Goal: Information Seeking & Learning: Understand process/instructions

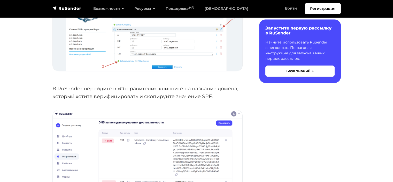
scroll to position [310, 0]
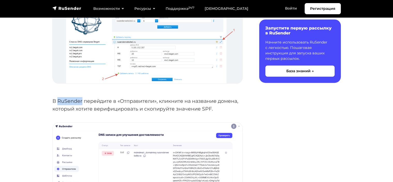
drag, startPoint x: 59, startPoint y: 100, endPoint x: 81, endPoint y: 101, distance: 22.5
click at [81, 101] on p "В RuSender перейдите в «Отправители», кликните на название домена, который хоти…" at bounding box center [147, 105] width 190 height 16
copy p "RuSender"
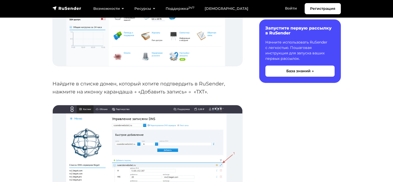
scroll to position [103, 0]
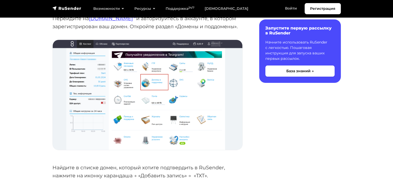
click at [104, 102] on img at bounding box center [148, 95] width 190 height 110
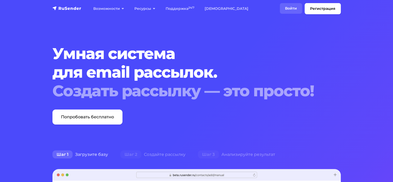
click at [290, 9] on link "Войти" at bounding box center [291, 8] width 22 height 11
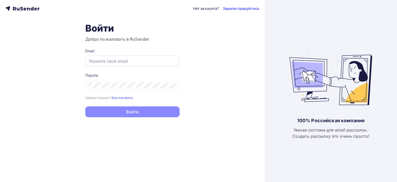
click at [117, 57] on div at bounding box center [132, 61] width 94 height 11
click at [111, 89] on div at bounding box center [132, 85] width 94 height 11
click at [111, 55] on div "Email" at bounding box center [132, 57] width 94 height 18
click at [111, 60] on input "text" at bounding box center [133, 61] width 88 height 6
